Goal: Manage account settings

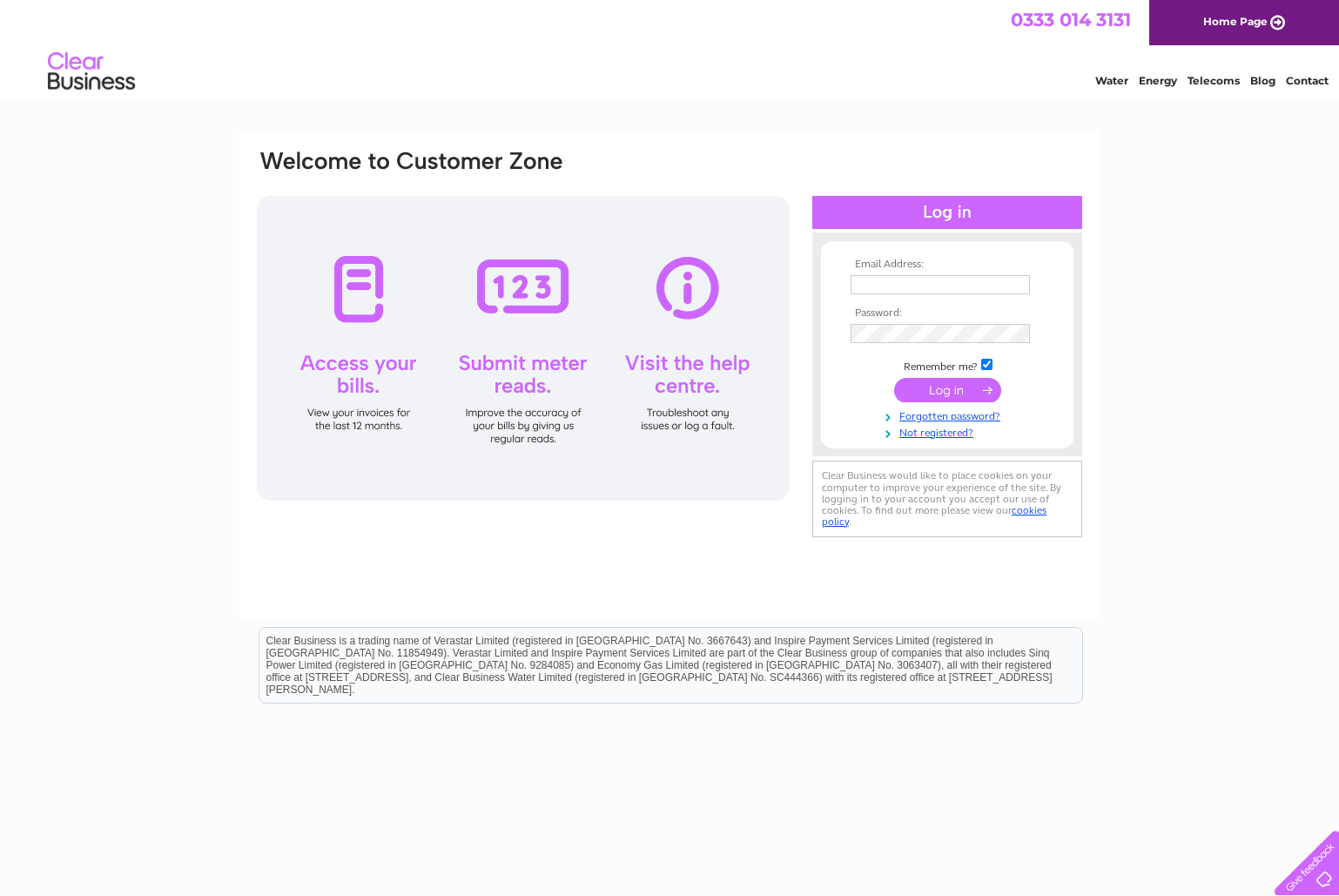
type input "Info@doh-nuts.com"
click at [956, 396] on input "submit" at bounding box center [948, 390] width 107 height 24
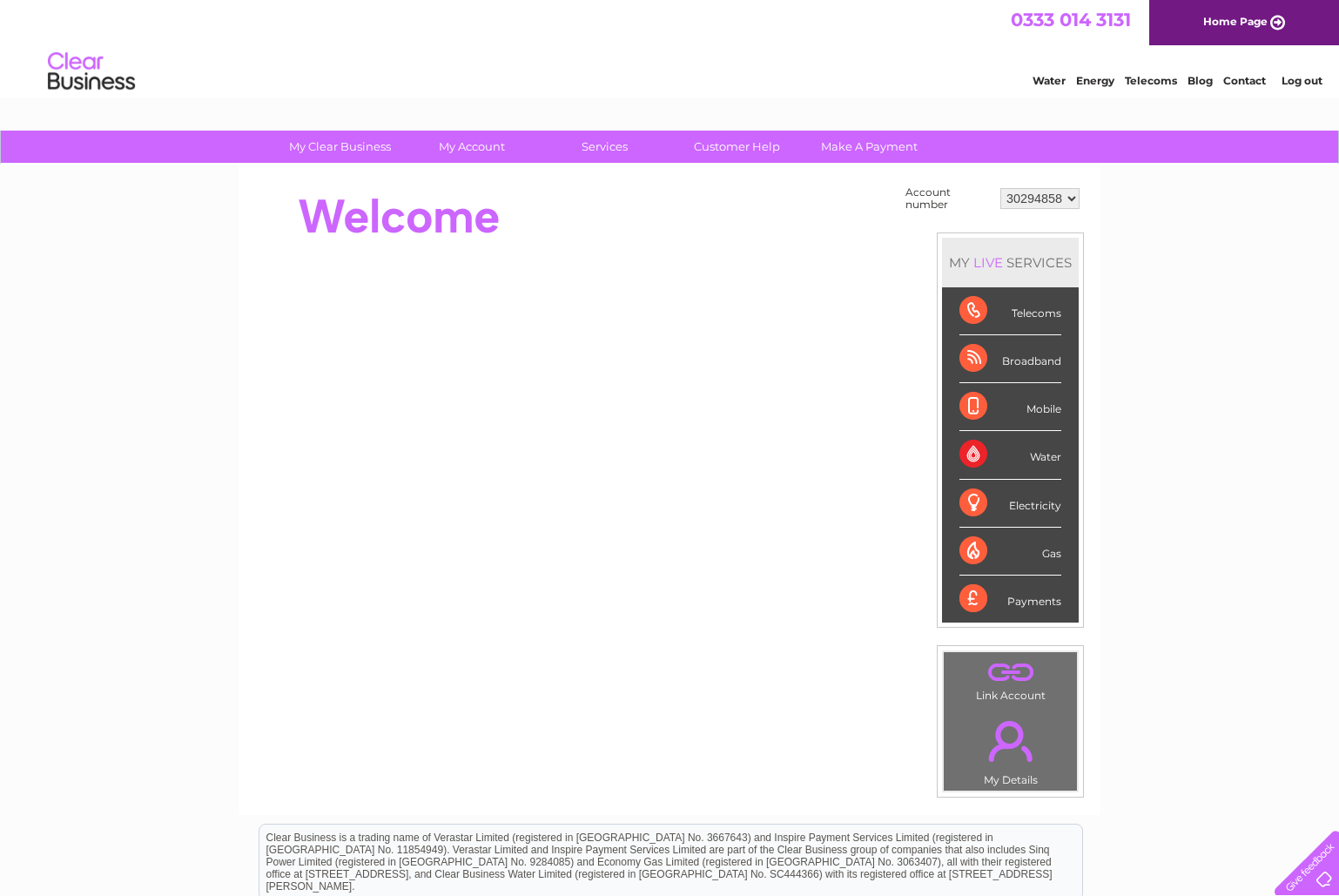
click at [1047, 197] on select "30294858 30319740 30323973" at bounding box center [1040, 198] width 79 height 21
select select "30319740"
click at [1001, 188] on select "30294858 30319740 30323973" at bounding box center [1040, 198] width 79 height 21
click at [1051, 196] on select "30294858 30319740 30323973" at bounding box center [1040, 198] width 79 height 21
select select "30323973"
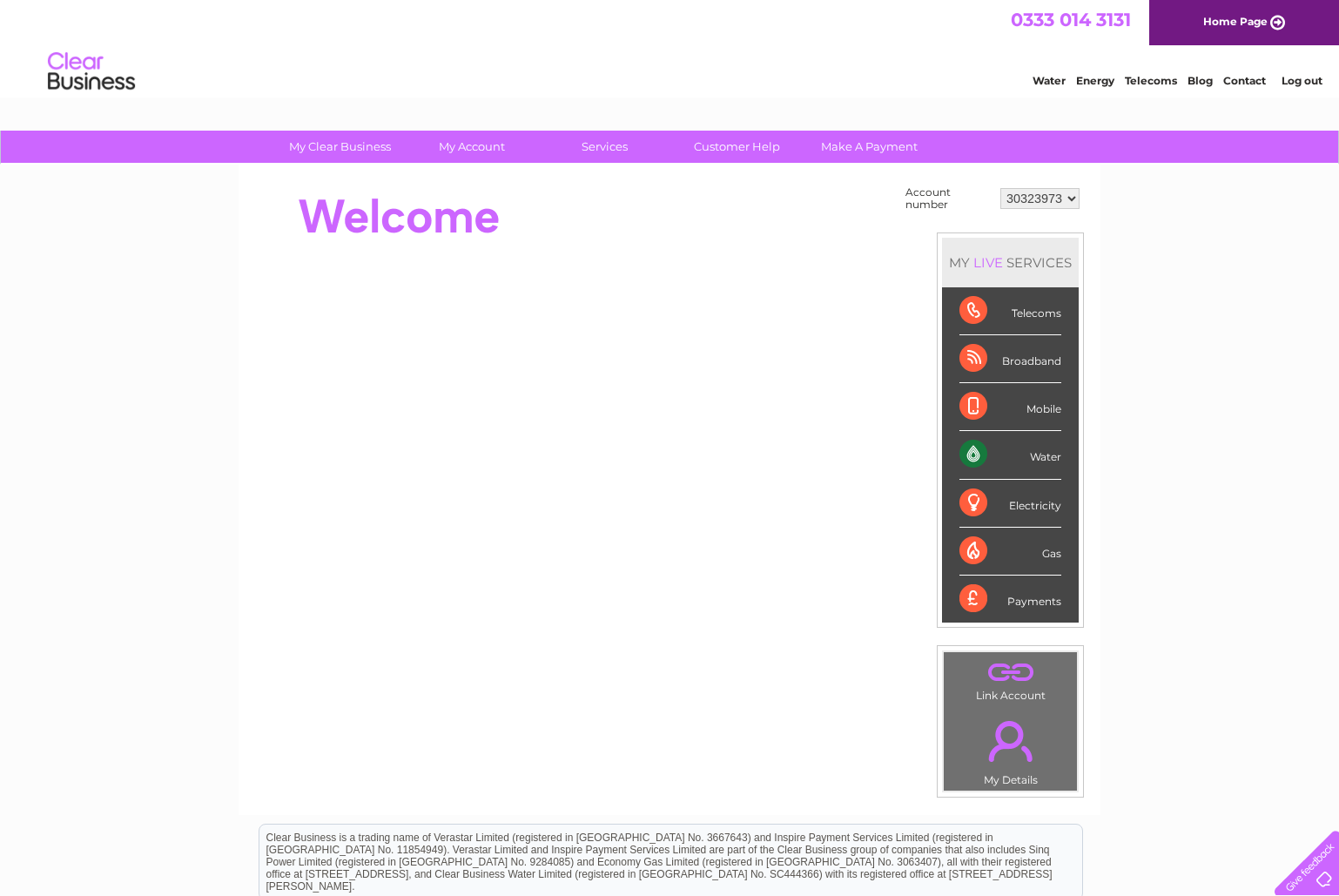
click at [1001, 188] on select "30294858 30319740 30323973" at bounding box center [1040, 198] width 79 height 21
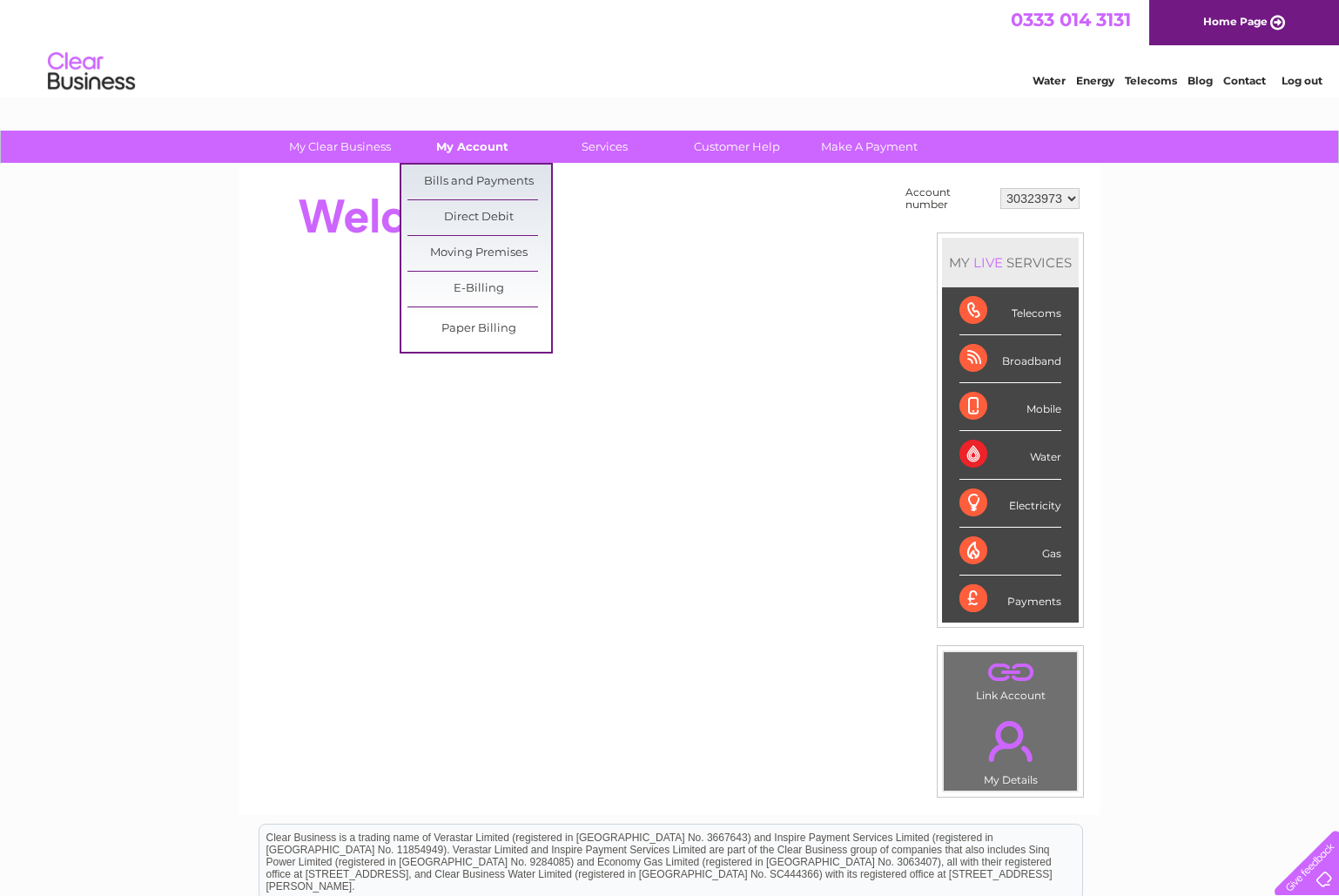
click at [443, 139] on link "My Account" at bounding box center [472, 146] width 144 height 32
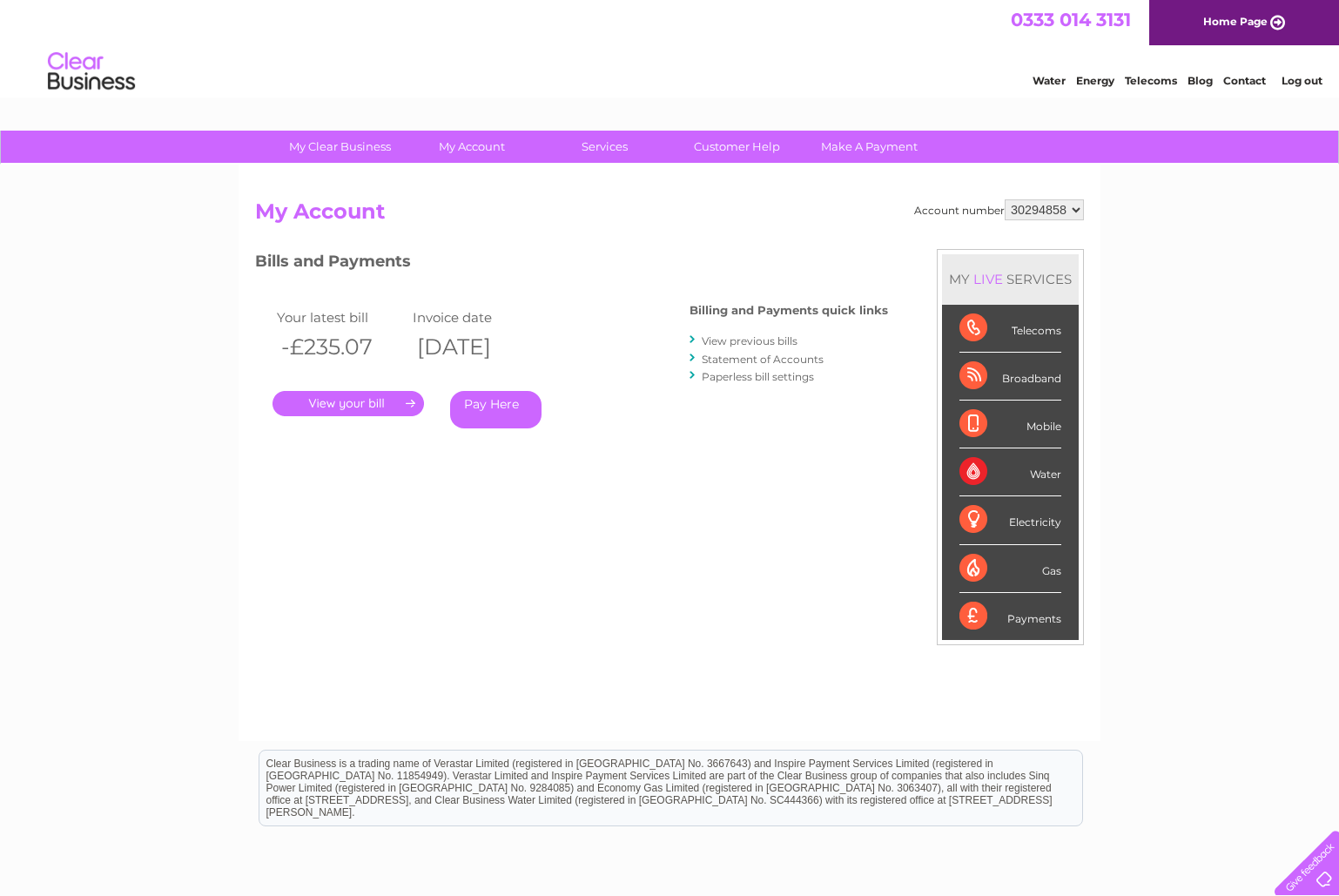
click at [1066, 215] on select "30294858 30319740 30323973" at bounding box center [1043, 209] width 79 height 21
select select "30323973"
click at [1004, 199] on select "30294858 30319740 30323973" at bounding box center [1043, 209] width 79 height 21
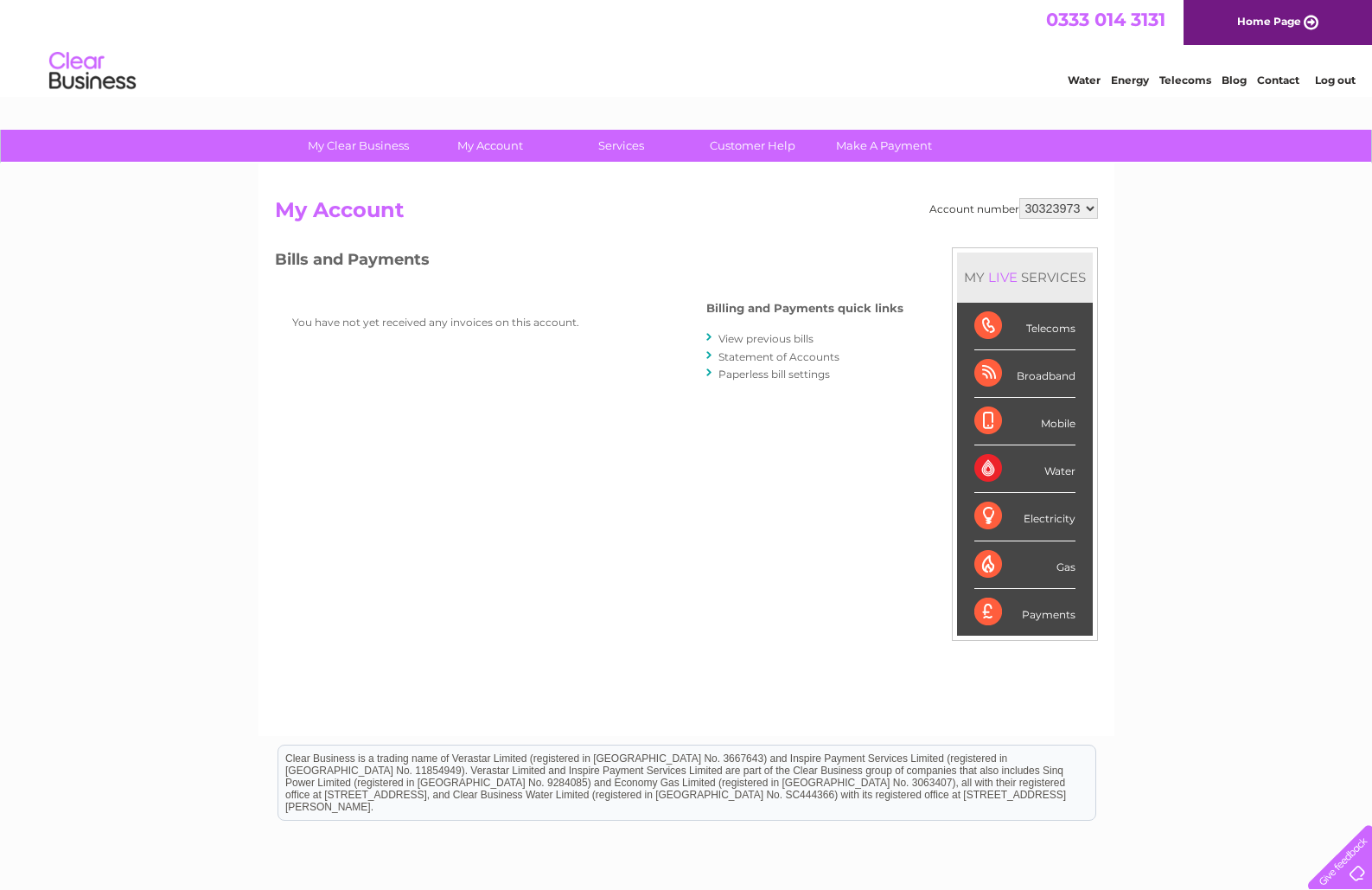
click at [510, 215] on h2 "My Account" at bounding box center [686, 214] width 823 height 33
